Goal: Task Accomplishment & Management: Use online tool/utility

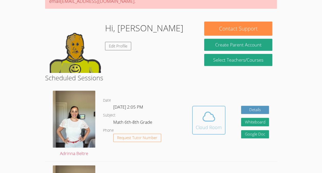
scroll to position [61, 0]
click at [206, 106] on button "Cloud Room" at bounding box center [208, 120] width 33 height 29
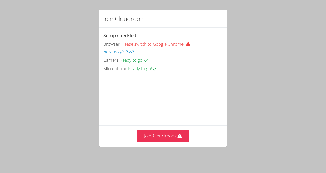
click at [311, 53] on div "Join Cloudroom Setup checklist Browser: Please switch to Google Chrome. How do …" at bounding box center [163, 86] width 326 height 173
click at [166, 139] on button "Join Cloudroom" at bounding box center [163, 135] width 53 height 13
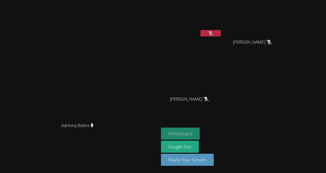
click at [200, 134] on button "Whiteboard" at bounding box center [180, 133] width 39 height 12
click at [221, 33] on button at bounding box center [210, 33] width 20 height 6
click at [221, 36] on button at bounding box center [210, 33] width 20 height 6
click at [213, 34] on icon at bounding box center [210, 33] width 5 height 4
click at [221, 32] on button at bounding box center [210, 33] width 20 height 6
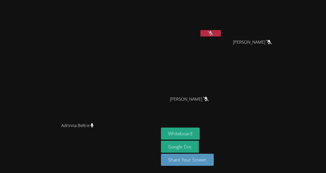
click at [213, 32] on icon at bounding box center [210, 33] width 5 height 4
click at [221, 32] on button at bounding box center [210, 33] width 20 height 6
click at [213, 35] on icon at bounding box center [210, 33] width 5 height 4
click at [221, 30] on button at bounding box center [210, 33] width 20 height 6
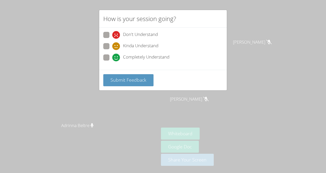
click at [103, 57] on div "Don't Understand Kinda Understand Completely Understand" at bounding box center [163, 49] width 128 height 42
click at [112, 61] on span at bounding box center [112, 61] width 0 height 0
click at [112, 55] on input "Completely Understand" at bounding box center [114, 56] width 4 height 4
radio input "true"
click at [124, 81] on span "Submit Feedback" at bounding box center [128, 80] width 36 height 6
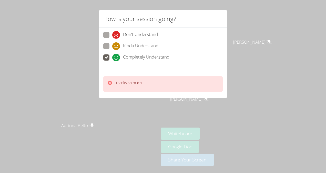
click at [142, 83] on div "Thanks so much!" at bounding box center [162, 84] width 119 height 16
click at [142, 84] on div "Thanks so much!" at bounding box center [162, 84] width 119 height 16
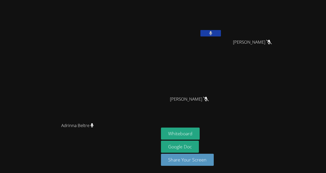
click at [118, 84] on video at bounding box center [79, 76] width 77 height 87
click at [221, 33] on button at bounding box center [210, 33] width 20 height 6
